Goal: Task Accomplishment & Management: Manage account settings

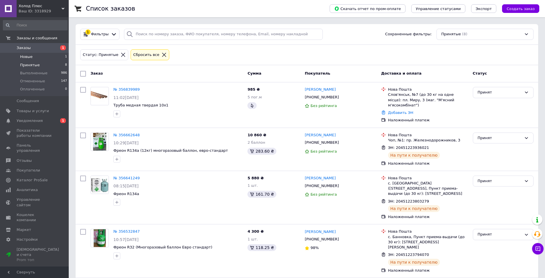
click at [42, 58] on li "Новые 1" at bounding box center [35, 57] width 71 height 8
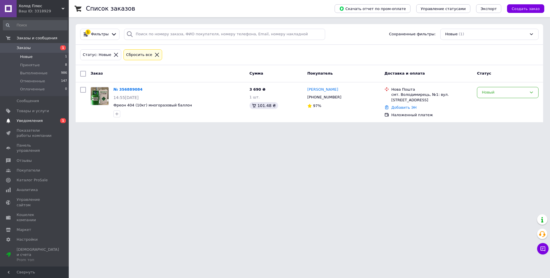
click at [57, 120] on span "0 1" at bounding box center [61, 120] width 16 height 5
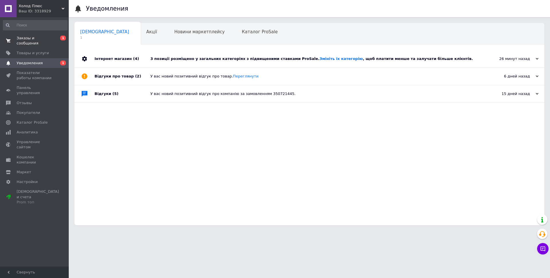
click at [34, 40] on span "Заказы и сообщения" at bounding box center [35, 41] width 36 height 10
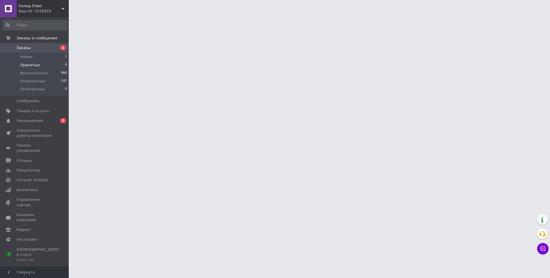
click at [32, 64] on span "Принятые" at bounding box center [30, 64] width 20 height 5
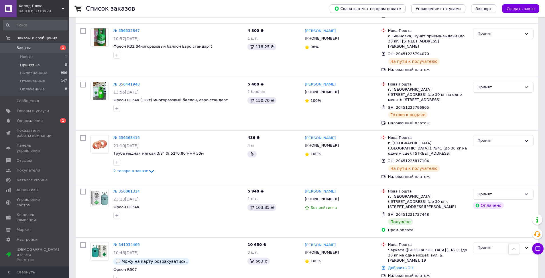
scroll to position [57, 0]
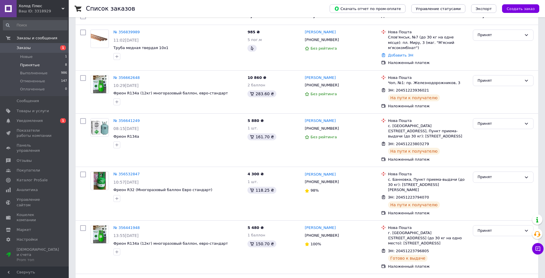
click at [34, 66] on span "Принятые" at bounding box center [30, 64] width 20 height 5
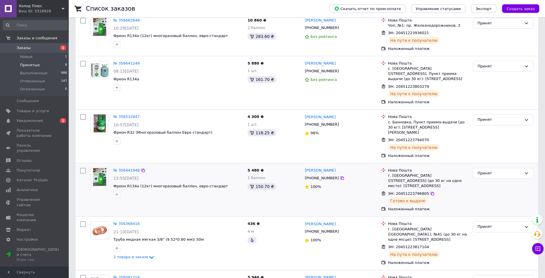
scroll to position [201, 0]
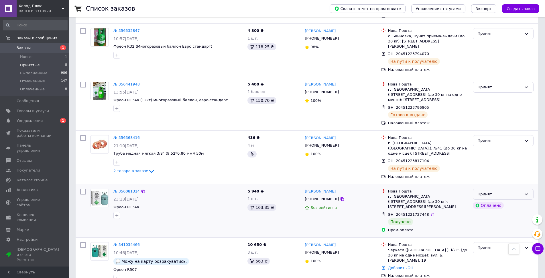
click at [492, 191] on div "Принят" at bounding box center [500, 194] width 44 height 6
click at [490, 201] on li "Выполнен" at bounding box center [504, 206] width 60 height 11
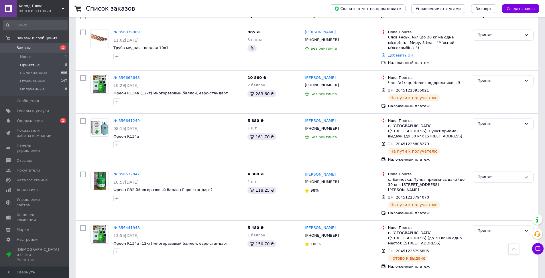
scroll to position [0, 0]
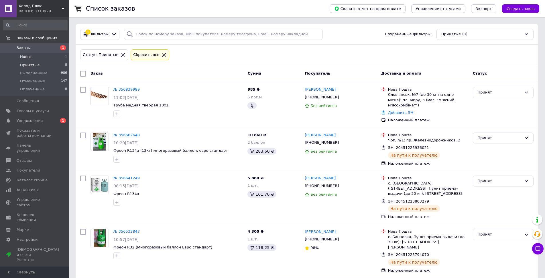
click at [34, 56] on li "Новые 1" at bounding box center [35, 57] width 71 height 8
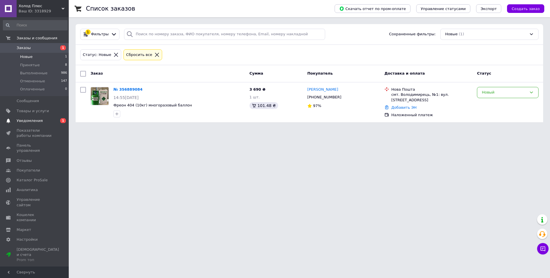
click at [41, 122] on span "Уведомления" at bounding box center [35, 120] width 36 height 5
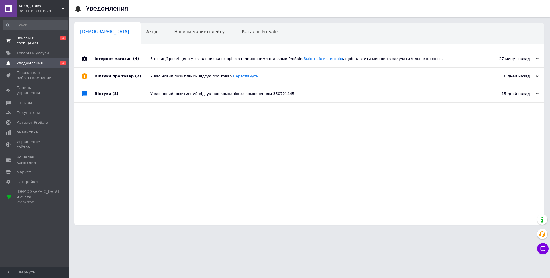
click at [32, 38] on span "Заказы и сообщения" at bounding box center [35, 41] width 36 height 10
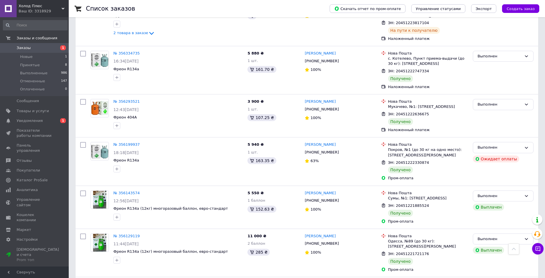
scroll to position [516, 0]
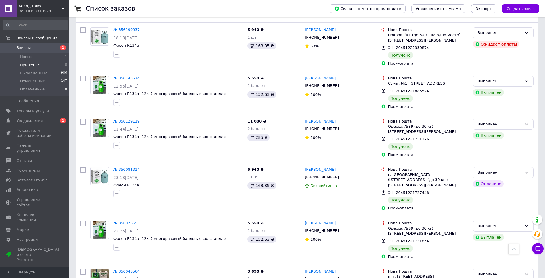
click at [45, 66] on li "Принятые 8" at bounding box center [35, 65] width 71 height 8
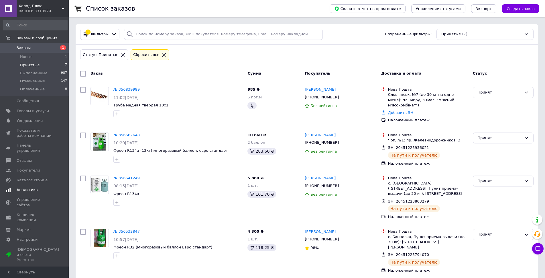
click at [33, 187] on span "Аналитика" at bounding box center [27, 189] width 21 height 5
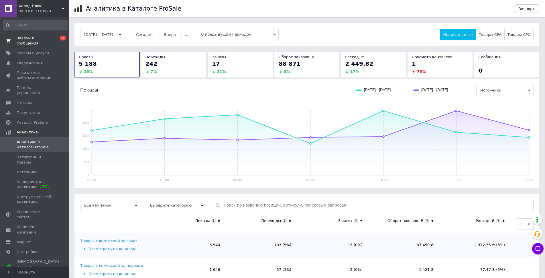
click at [33, 39] on span "Заказы и сообщения" at bounding box center [35, 41] width 36 height 10
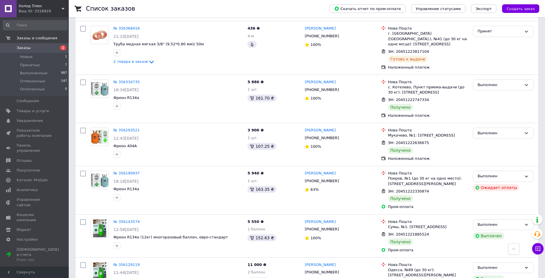
scroll to position [287, 0]
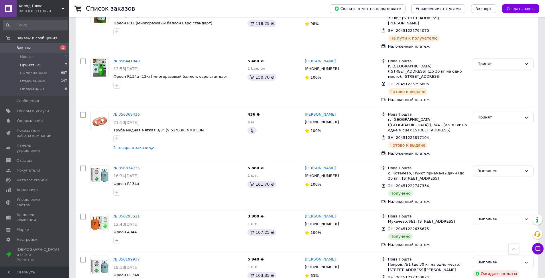
click at [39, 67] on li "Принятые 7" at bounding box center [35, 65] width 71 height 8
